Goal: Task Accomplishment & Management: Manage account settings

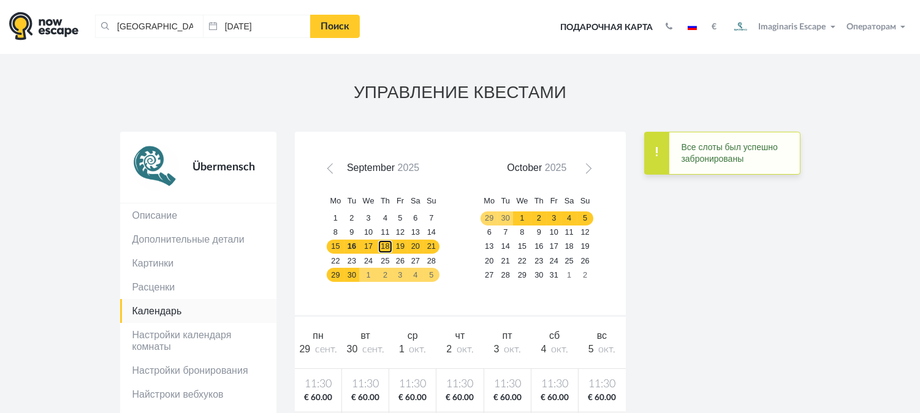
click at [382, 243] on link "18" at bounding box center [384, 247] width 15 height 14
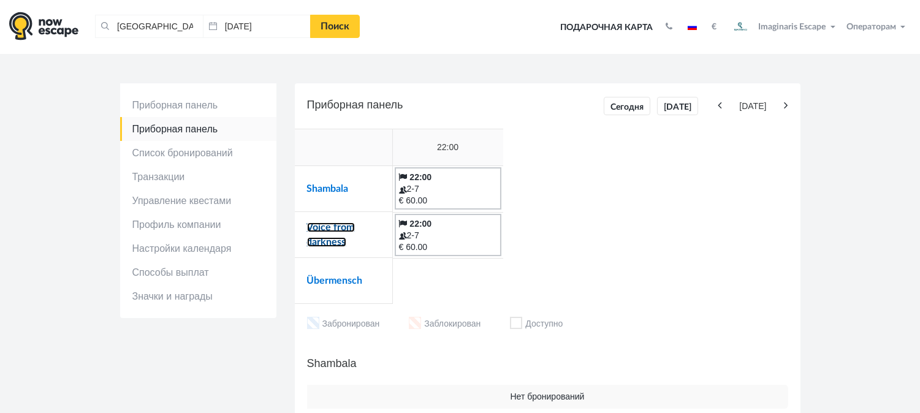
click at [335, 231] on link "Voice from darkness" at bounding box center [331, 234] width 48 height 25
click at [330, 188] on link "Shambala" at bounding box center [328, 189] width 42 height 10
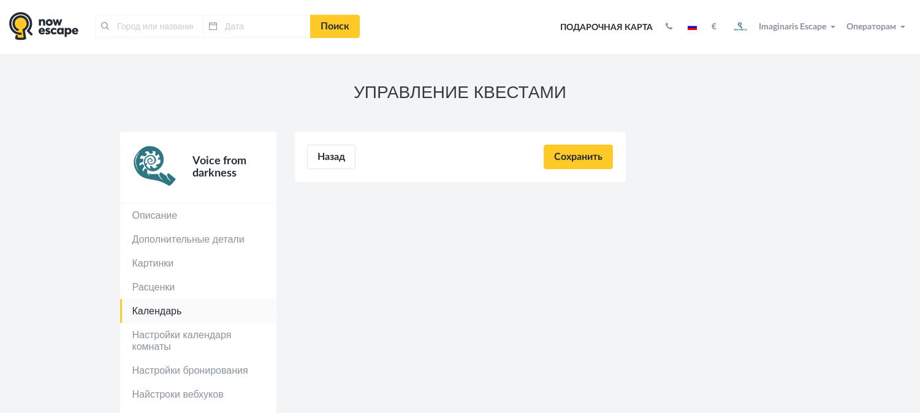
type input "[GEOGRAPHIC_DATA], [GEOGRAPHIC_DATA]"
type input "[DATE]"
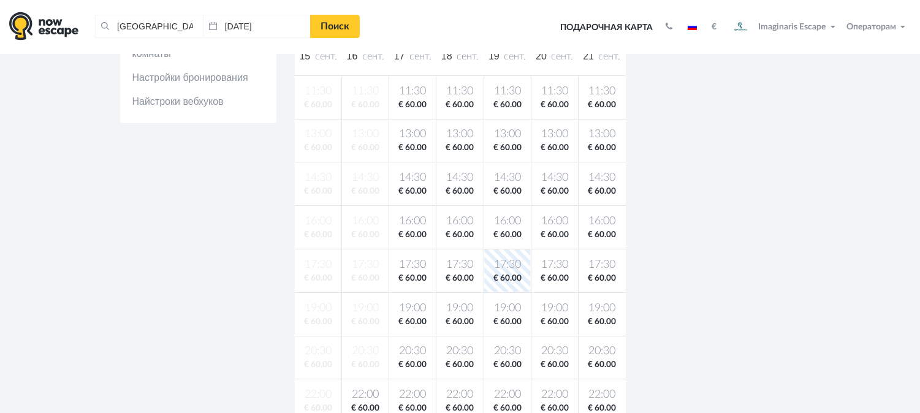
scroll to position [340, 0]
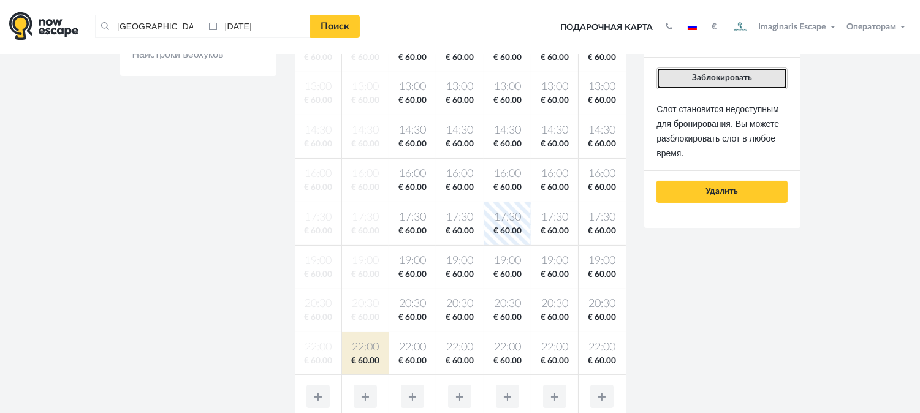
click at [748, 78] on span "Заблокировать" at bounding box center [722, 78] width 60 height 9
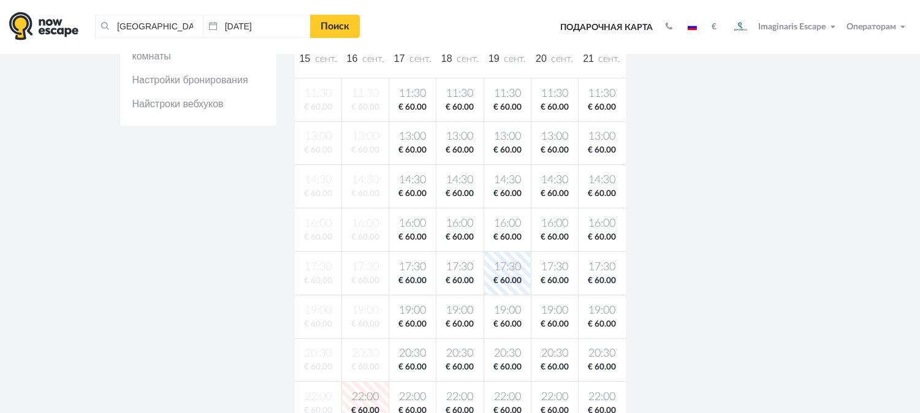
scroll to position [272, 0]
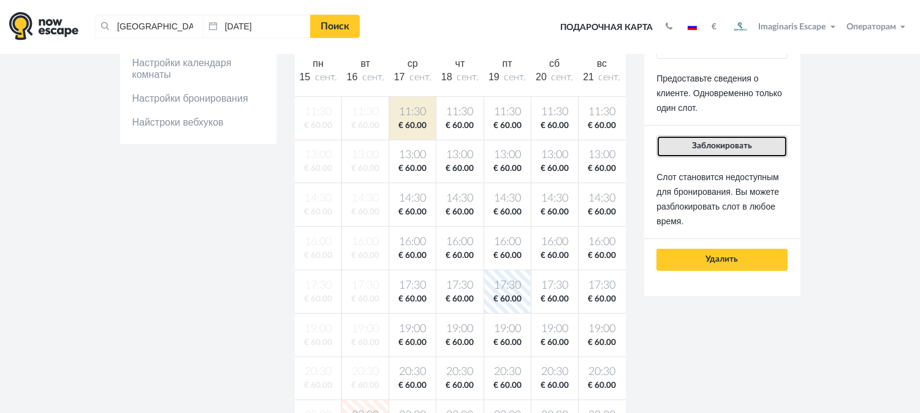
click at [687, 151] on button "Заблокировать" at bounding box center [721, 146] width 130 height 22
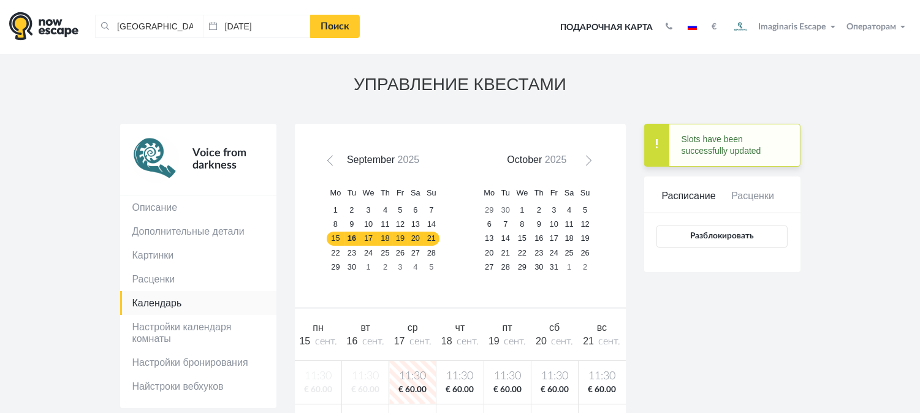
scroll to position [0, 0]
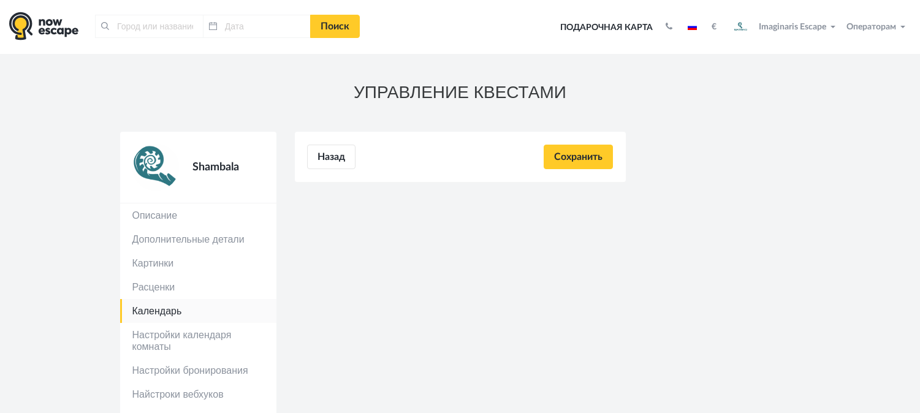
type input "[GEOGRAPHIC_DATA], [GEOGRAPHIC_DATA]"
type input "[DATE]"
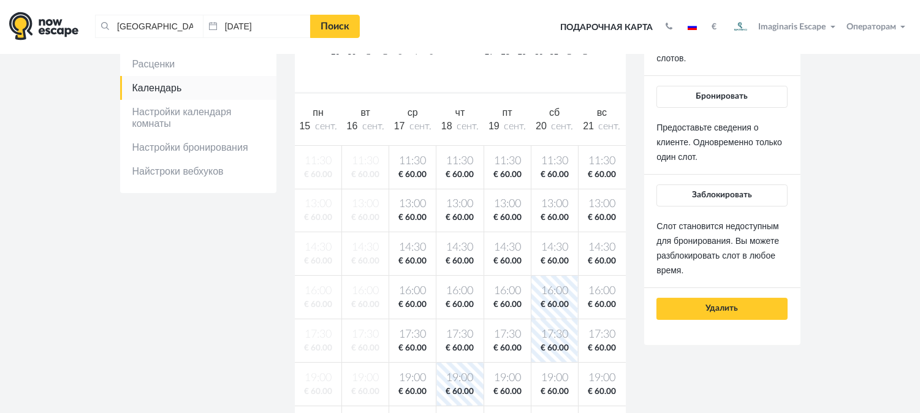
scroll to position [136, 0]
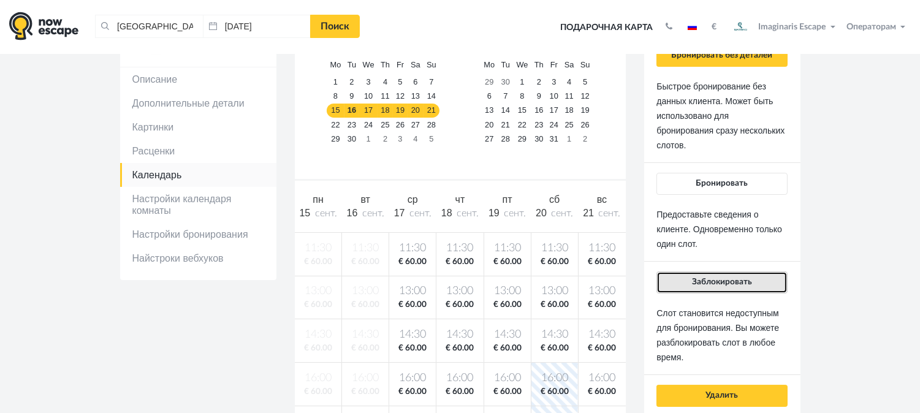
click at [725, 278] on span "Заблокировать" at bounding box center [722, 282] width 60 height 9
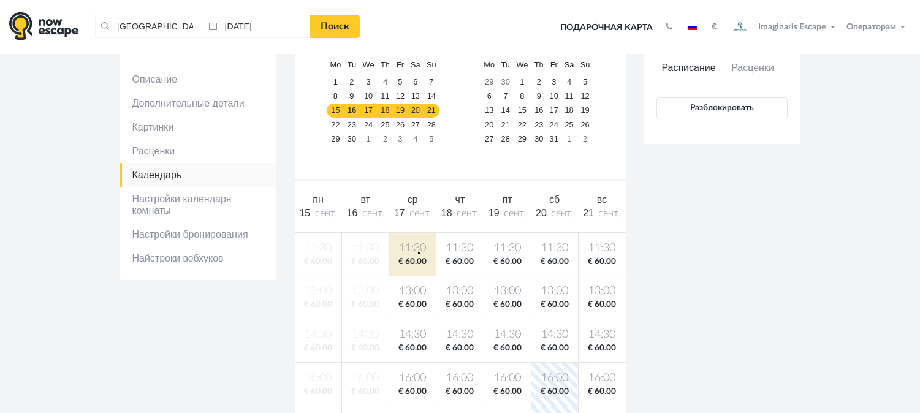
drag, startPoint x: 418, startPoint y: 252, endPoint x: 461, endPoint y: 246, distance: 43.4
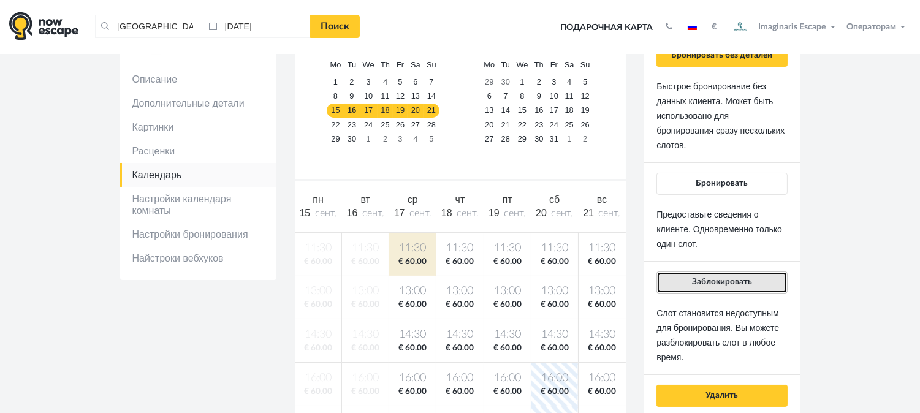
click at [697, 280] on span "Заблокировать" at bounding box center [722, 282] width 60 height 9
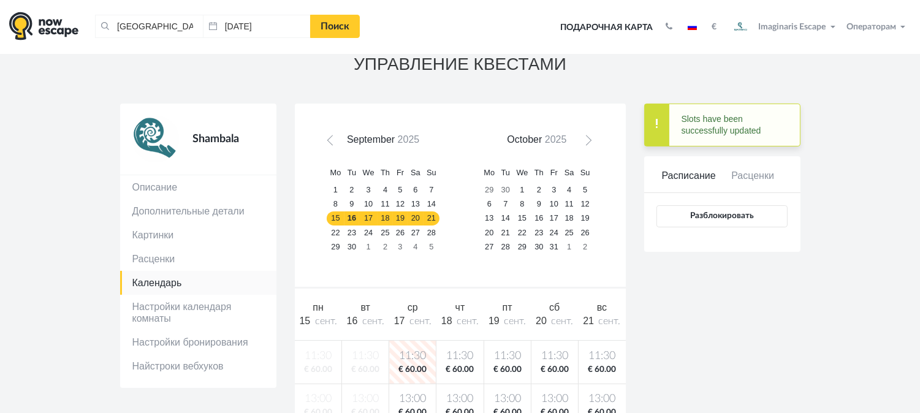
scroll to position [0, 0]
